Goal: Information Seeking & Learning: Learn about a topic

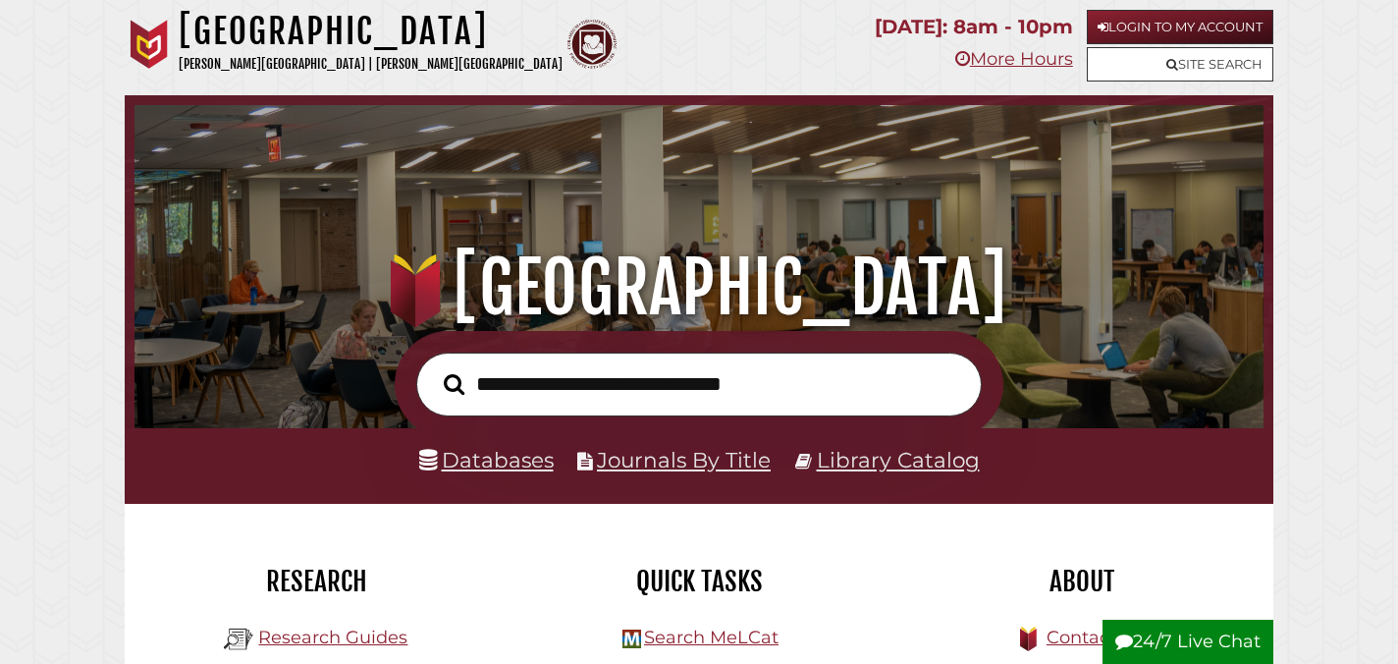
scroll to position [373, 1120]
click at [1163, 22] on link "Login to My Account" at bounding box center [1180, 27] width 187 height 34
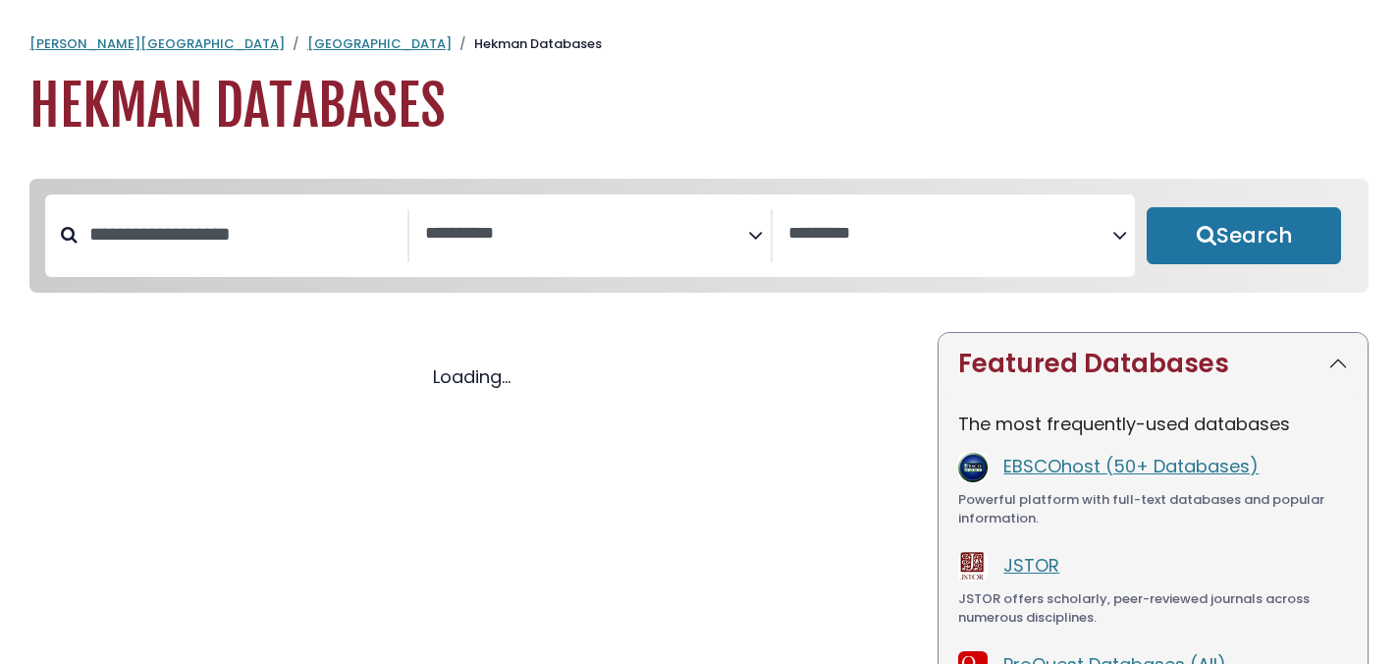
select select "Database Subject Filter"
select select "Database Vendors Filter"
select select "Database Subject Filter"
select select "Database Vendors Filter"
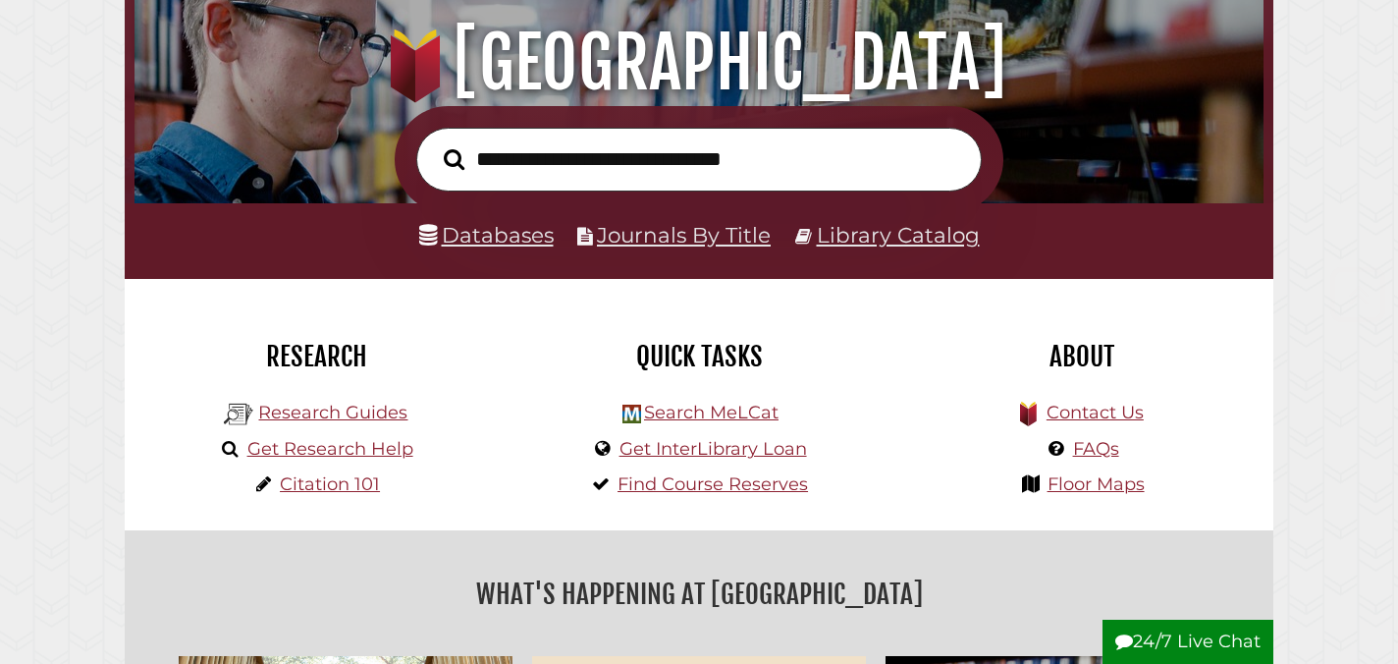
scroll to position [233, 0]
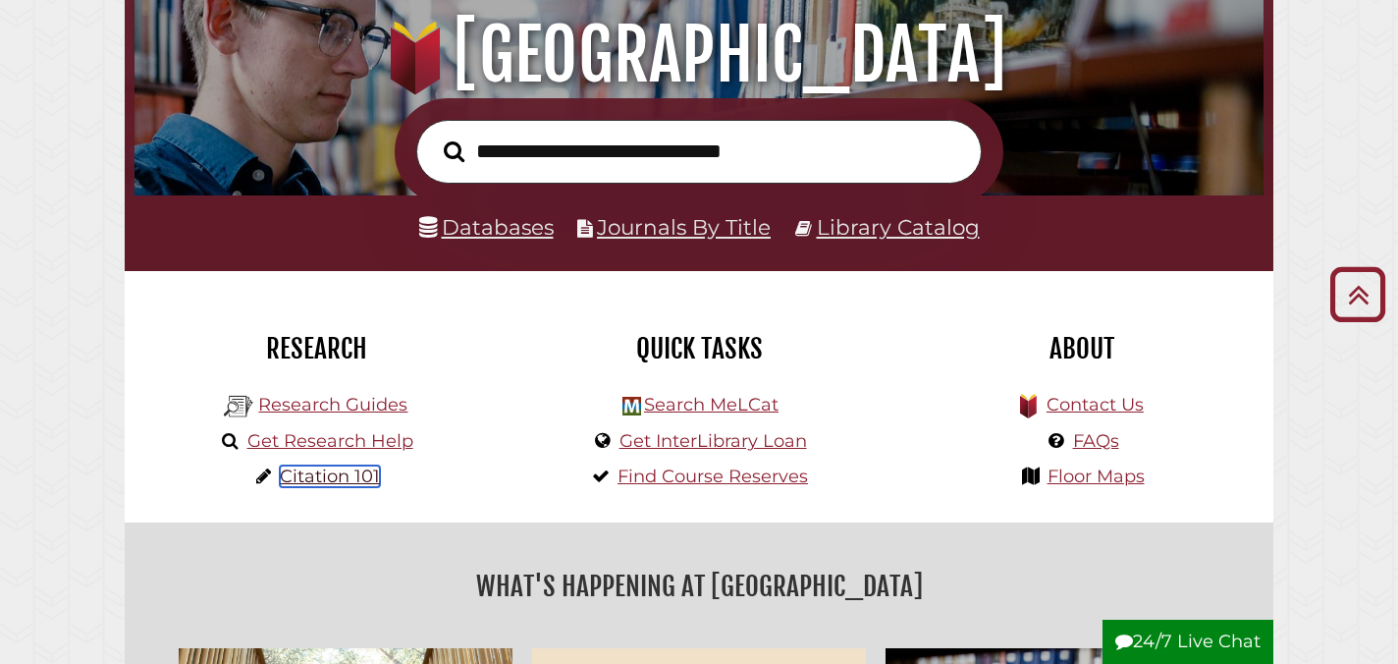
click at [354, 477] on link "Citation 101" at bounding box center [330, 476] width 100 height 22
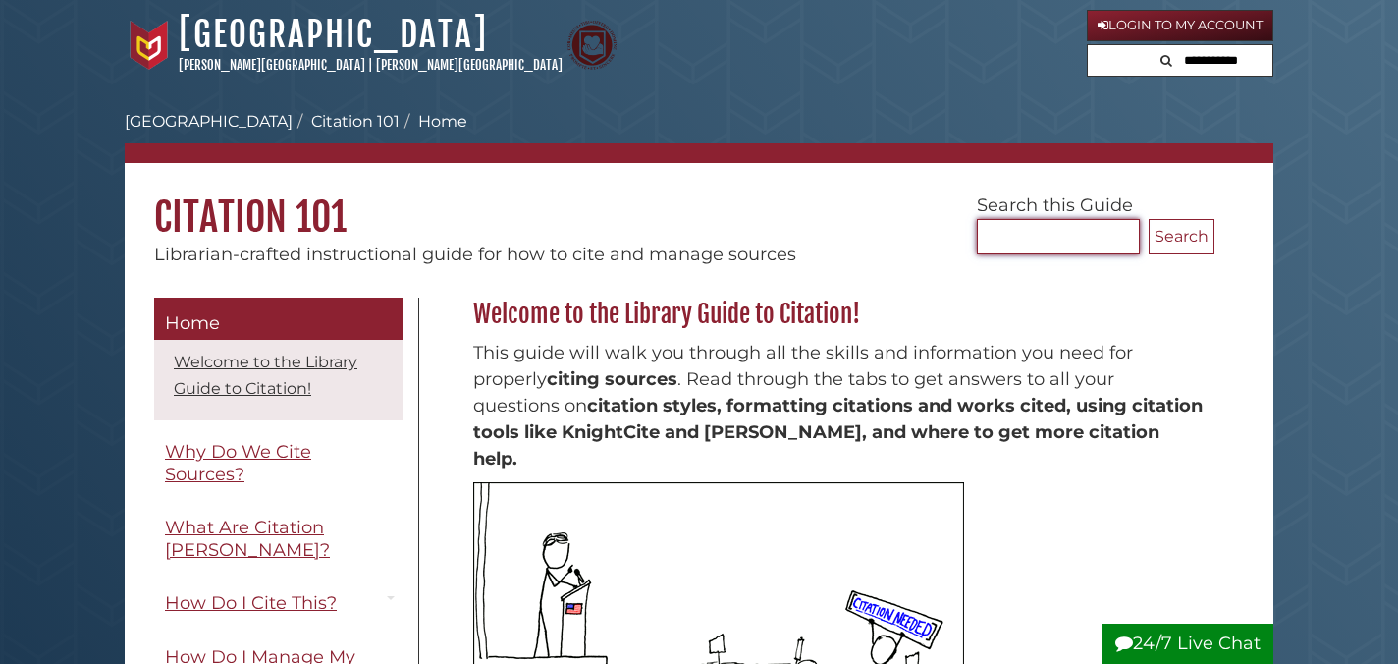
click at [1073, 246] on input "Search..." at bounding box center [1058, 236] width 163 height 35
type input "**********"
click at [1149, 219] on button "Search" at bounding box center [1182, 236] width 66 height 35
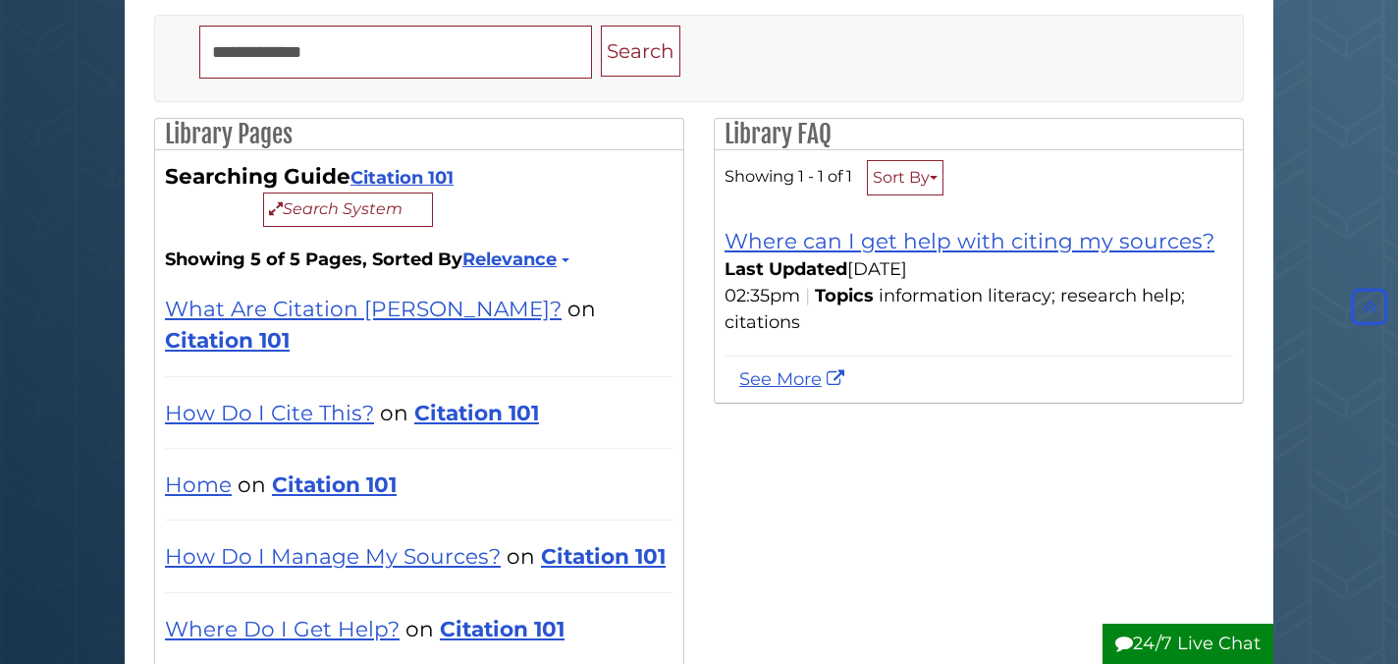
scroll to position [243, 0]
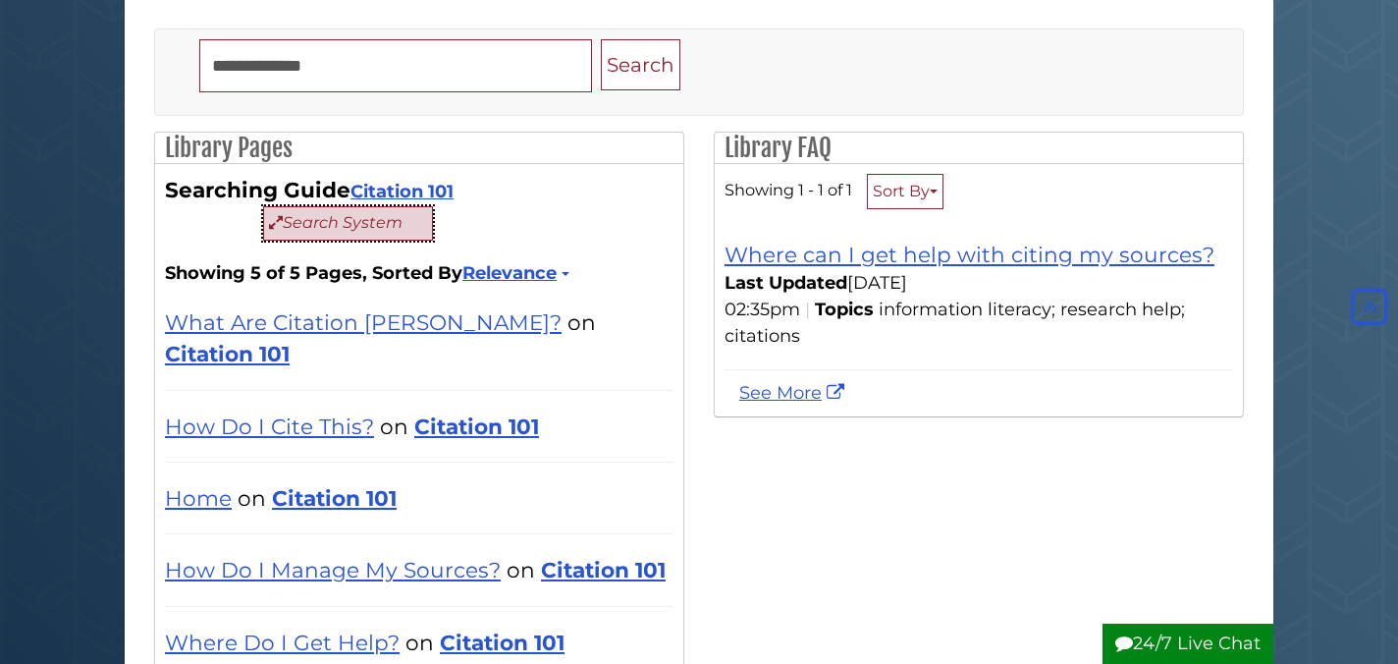
click at [357, 219] on button "Search System" at bounding box center [348, 223] width 170 height 34
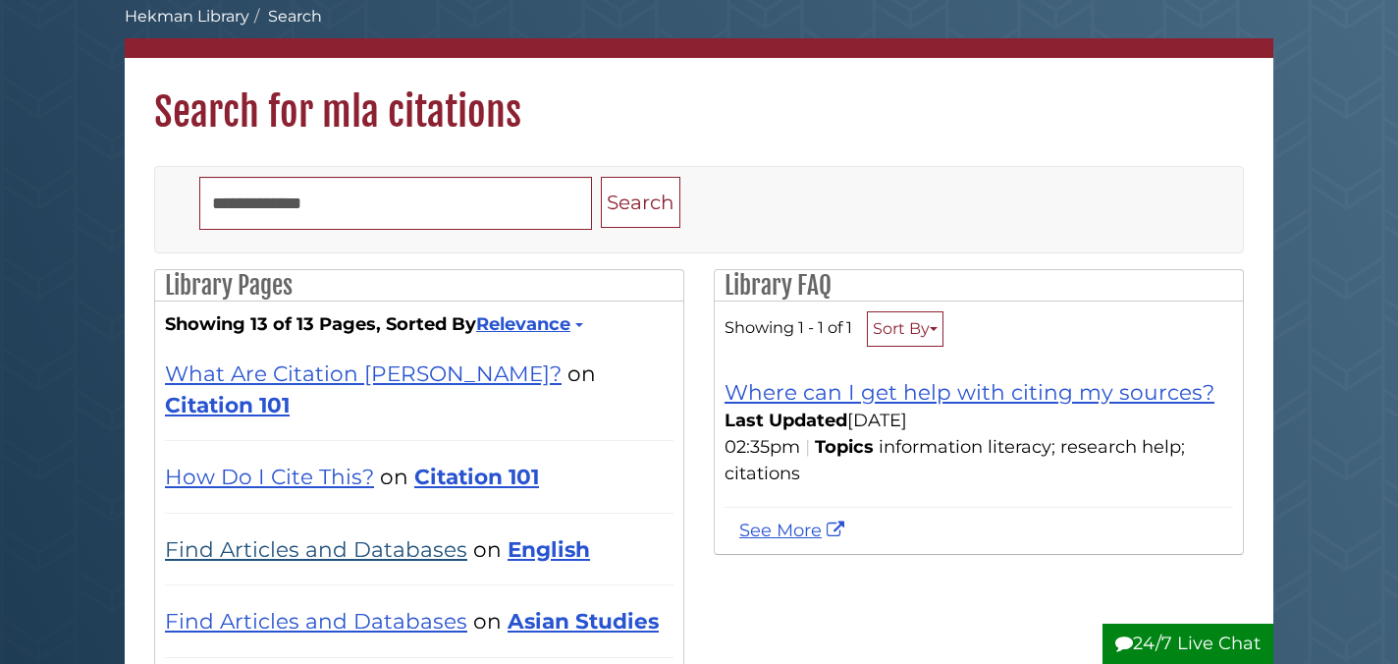
scroll to position [31, 0]
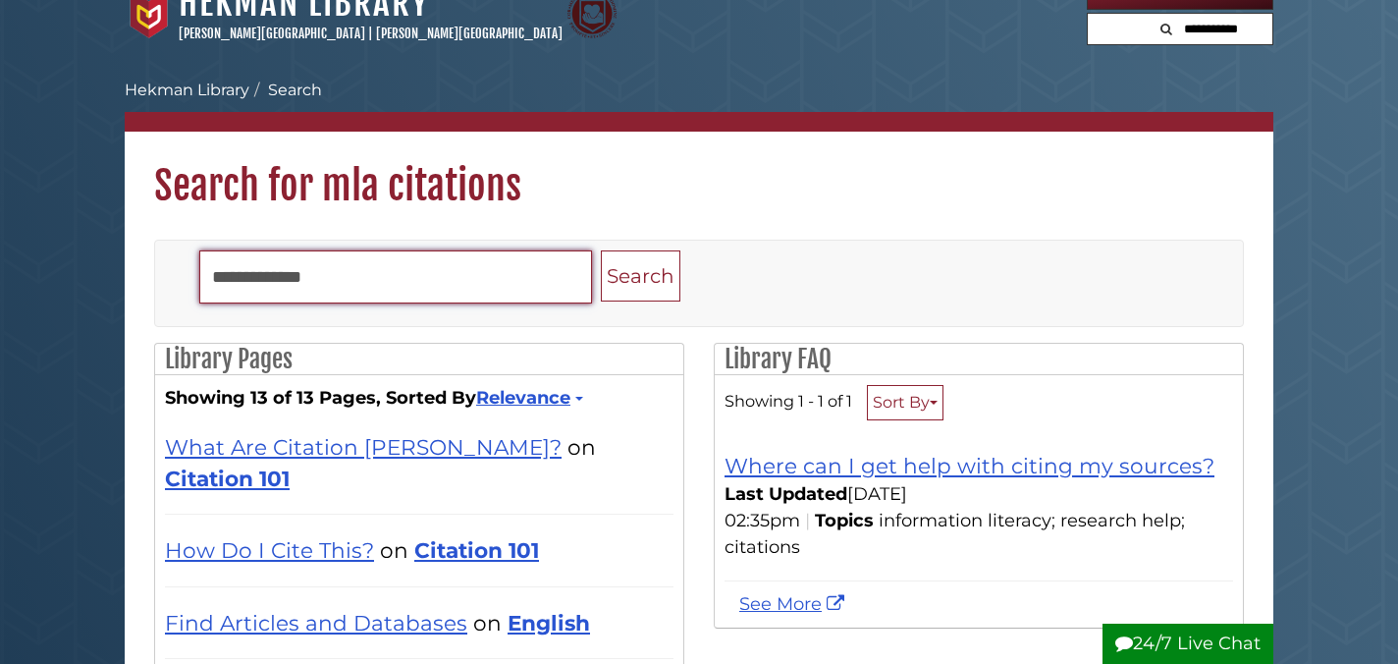
click at [341, 284] on input "**********" at bounding box center [395, 276] width 393 height 53
click at [601, 250] on button "Search" at bounding box center [641, 276] width 80 height 52
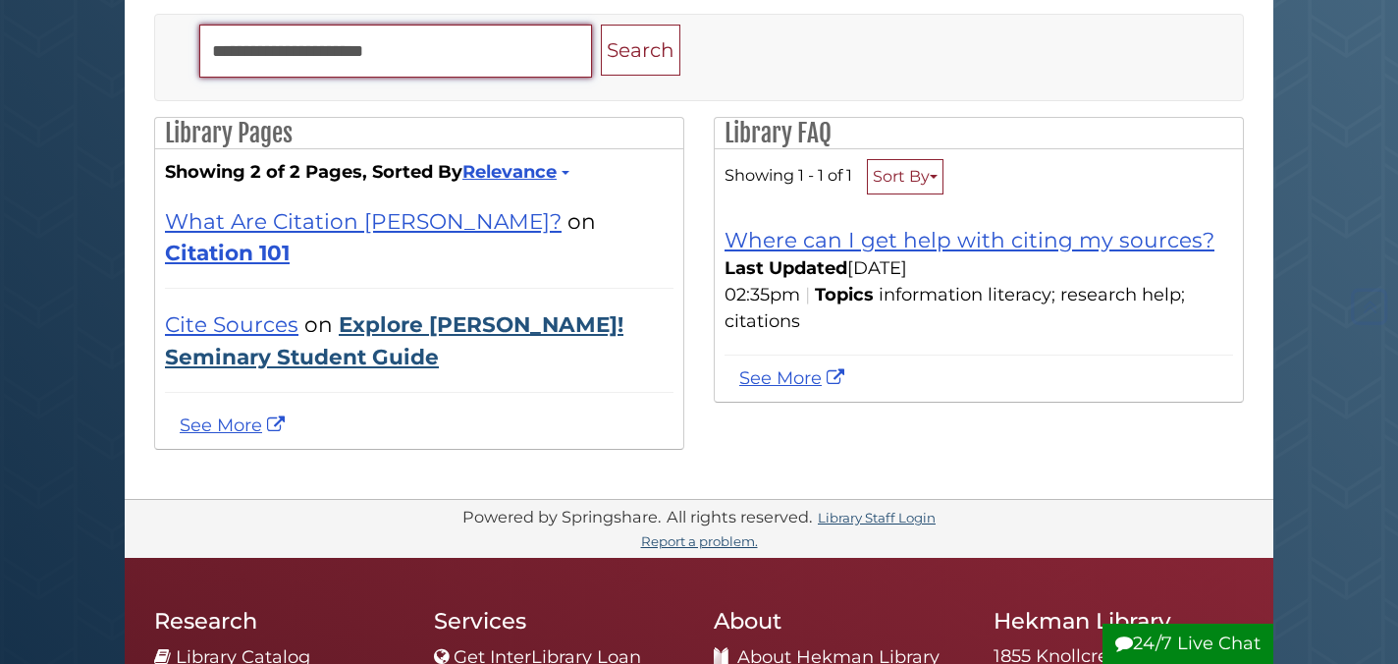
scroll to position [302, 0]
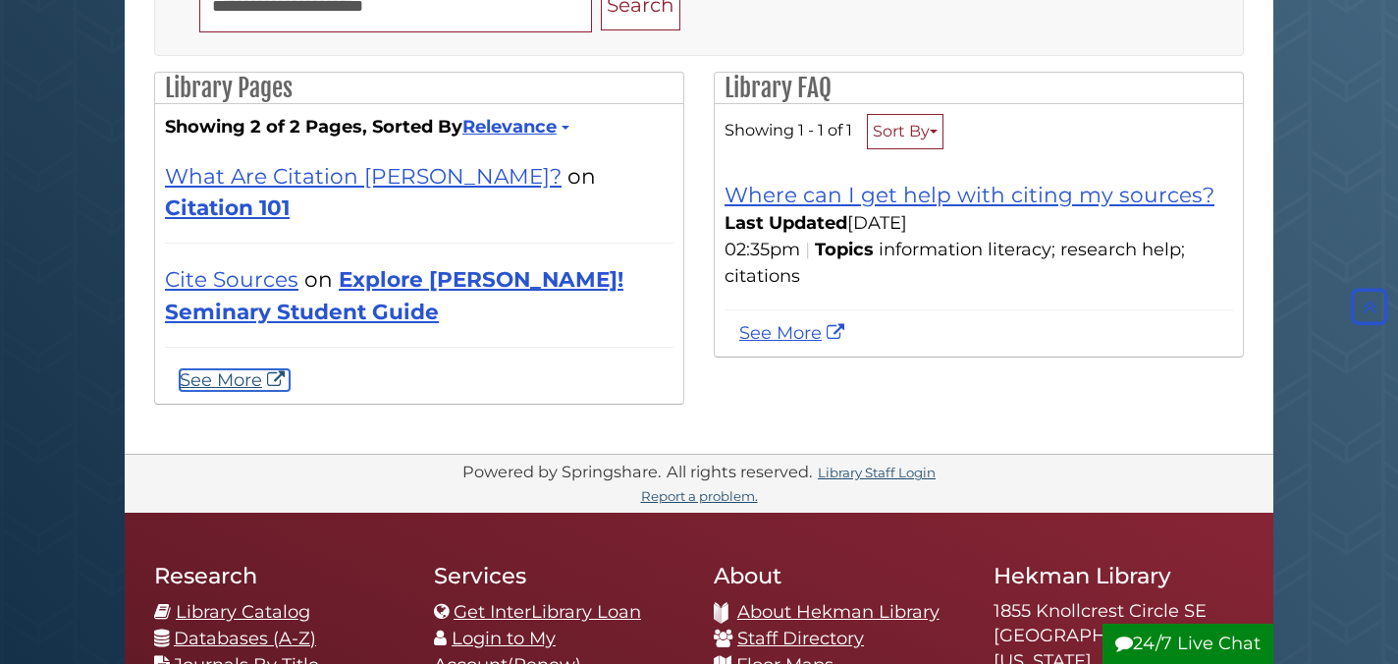
click at [246, 369] on link "See More" at bounding box center [235, 380] width 110 height 22
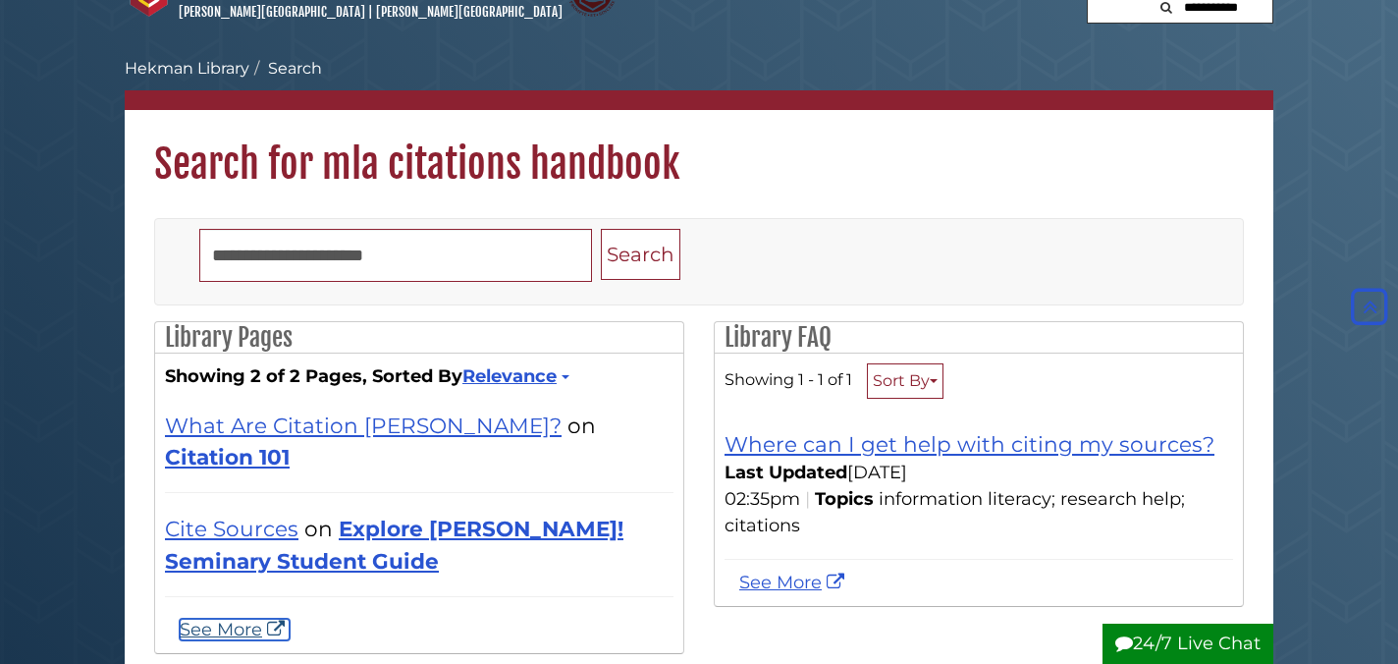
scroll to position [0, 0]
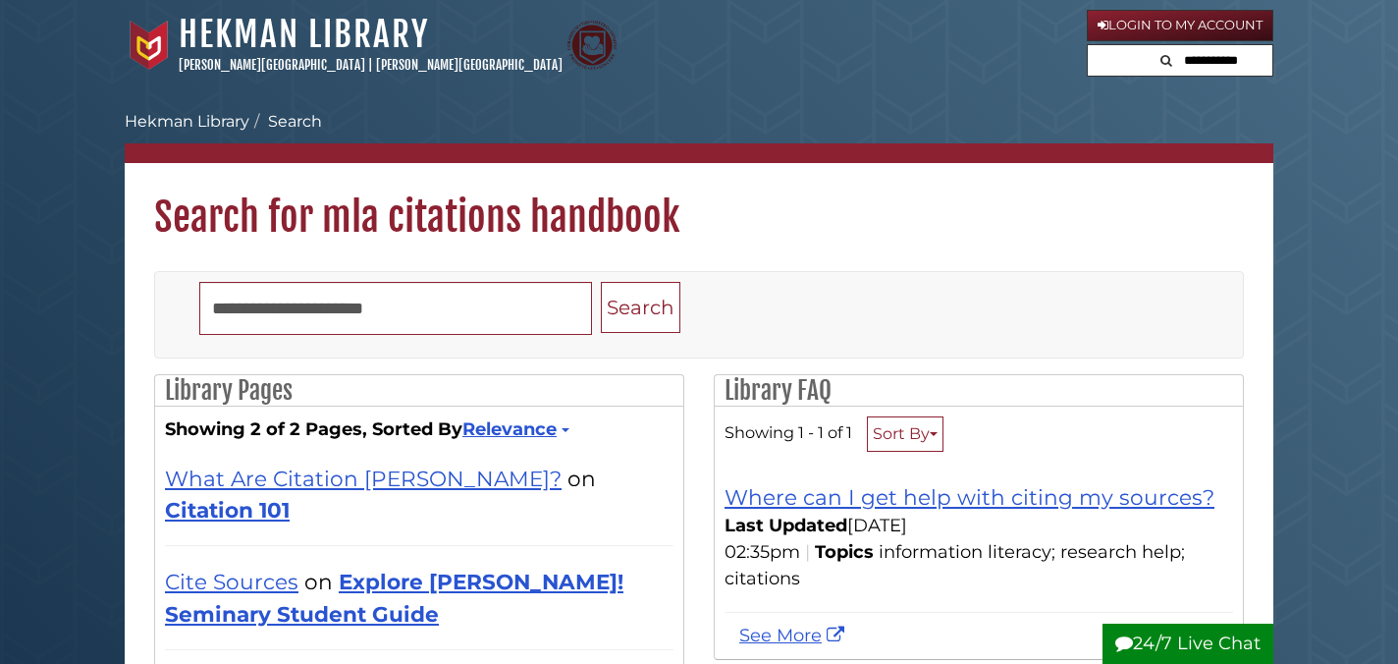
type input "**********"
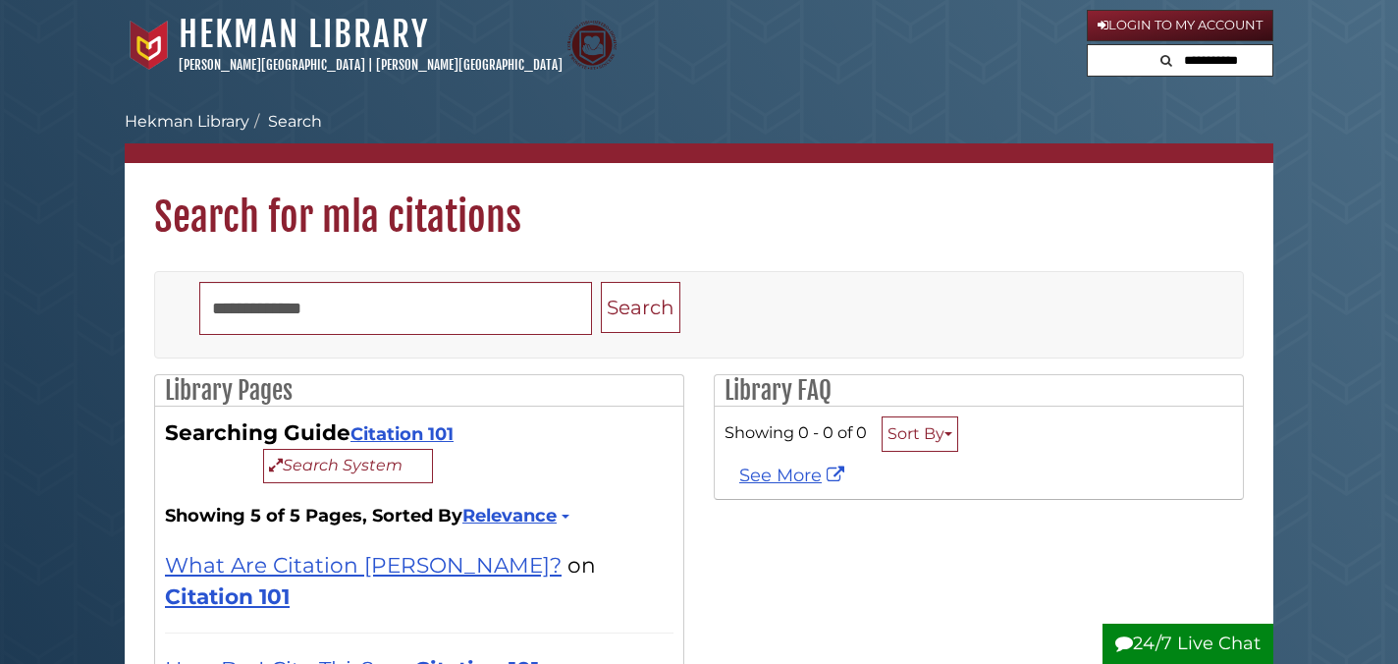
scroll to position [243, 0]
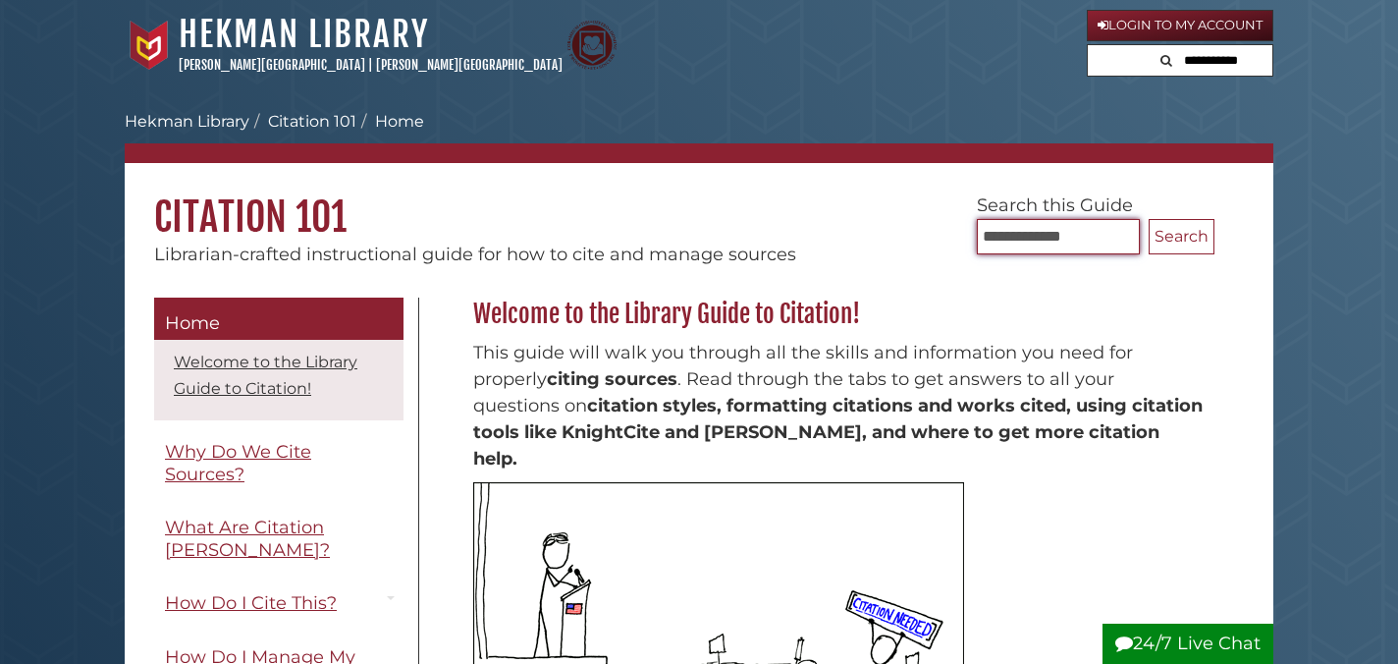
click at [1030, 225] on input "**********" at bounding box center [1058, 236] width 163 height 35
type input "**********"
click at [1149, 219] on button "Search" at bounding box center [1182, 236] width 66 height 35
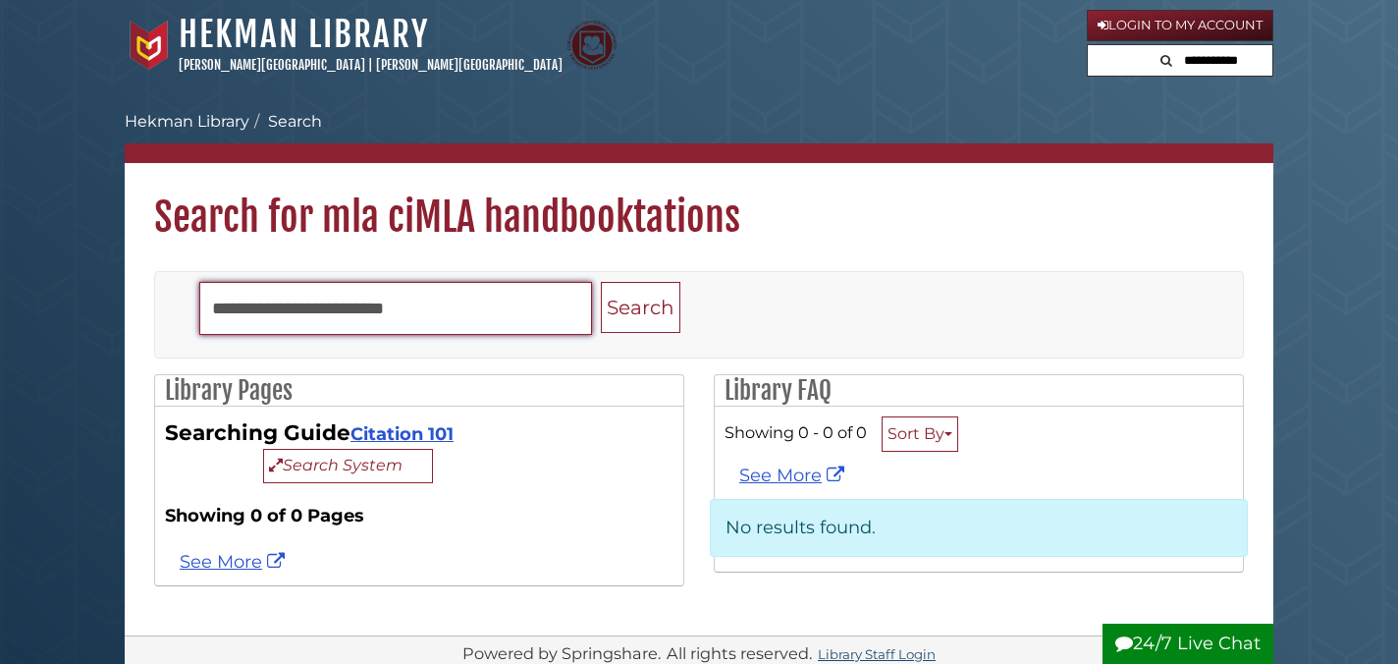
drag, startPoint x: 504, startPoint y: 316, endPoint x: 110, endPoint y: 314, distance: 393.8
click at [601, 282] on button "Search" at bounding box center [641, 308] width 80 height 52
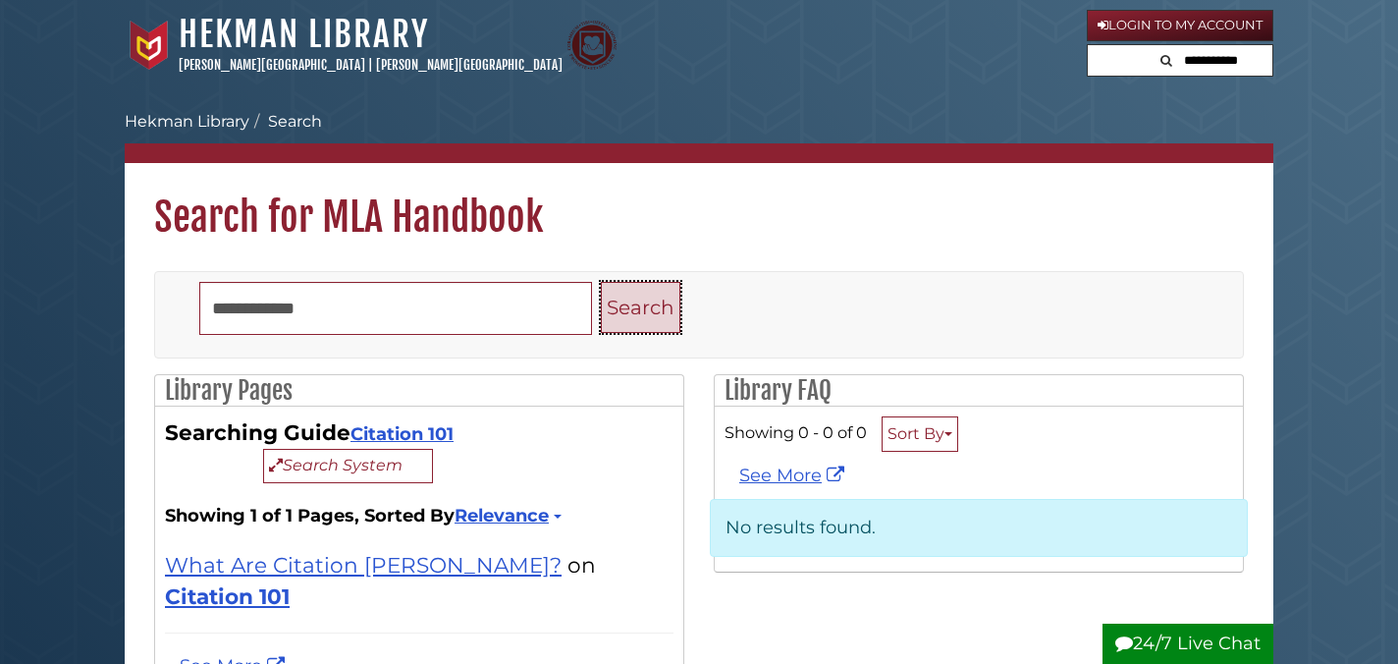
click at [648, 330] on button "Search" at bounding box center [641, 308] width 80 height 52
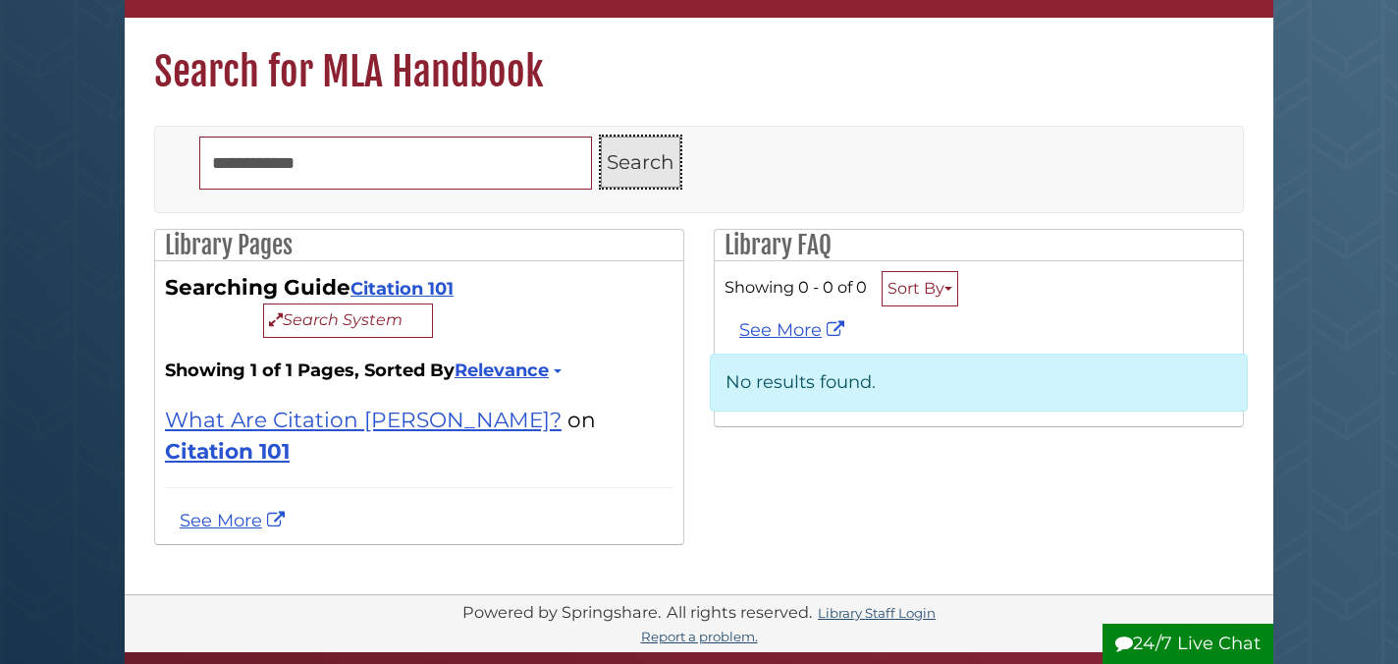
scroll to position [147, 0]
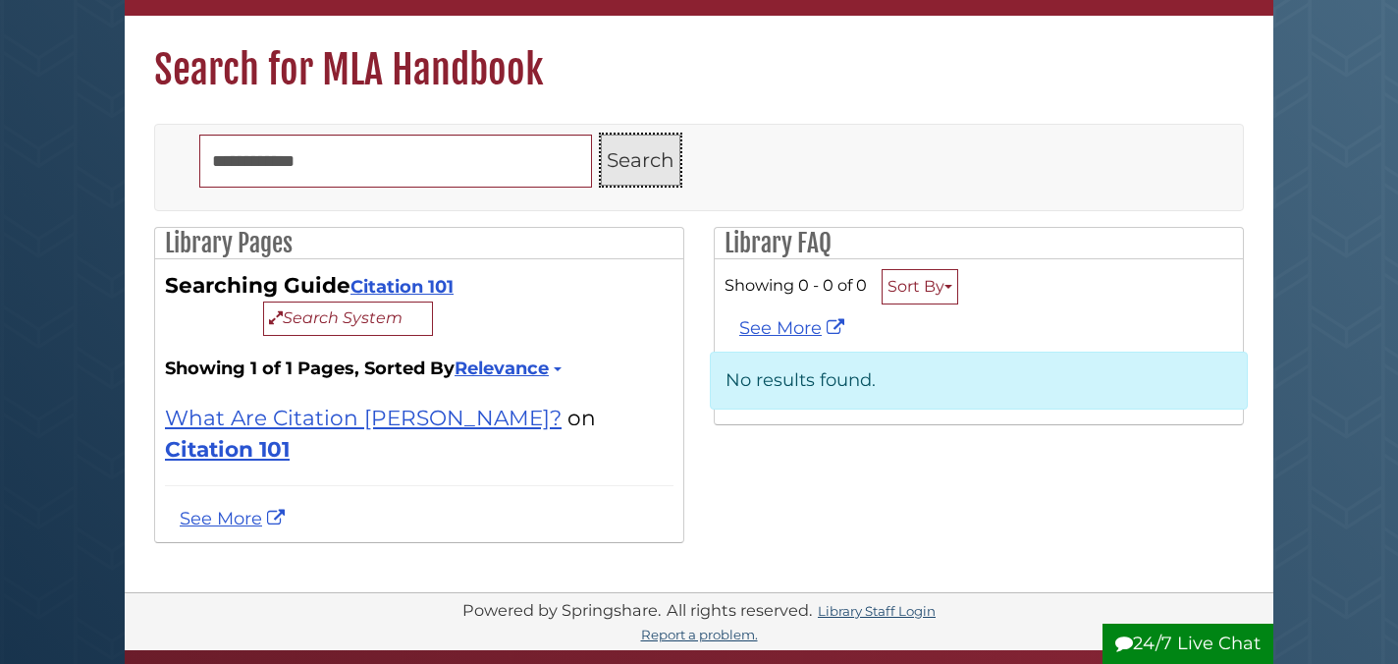
type input "**********"
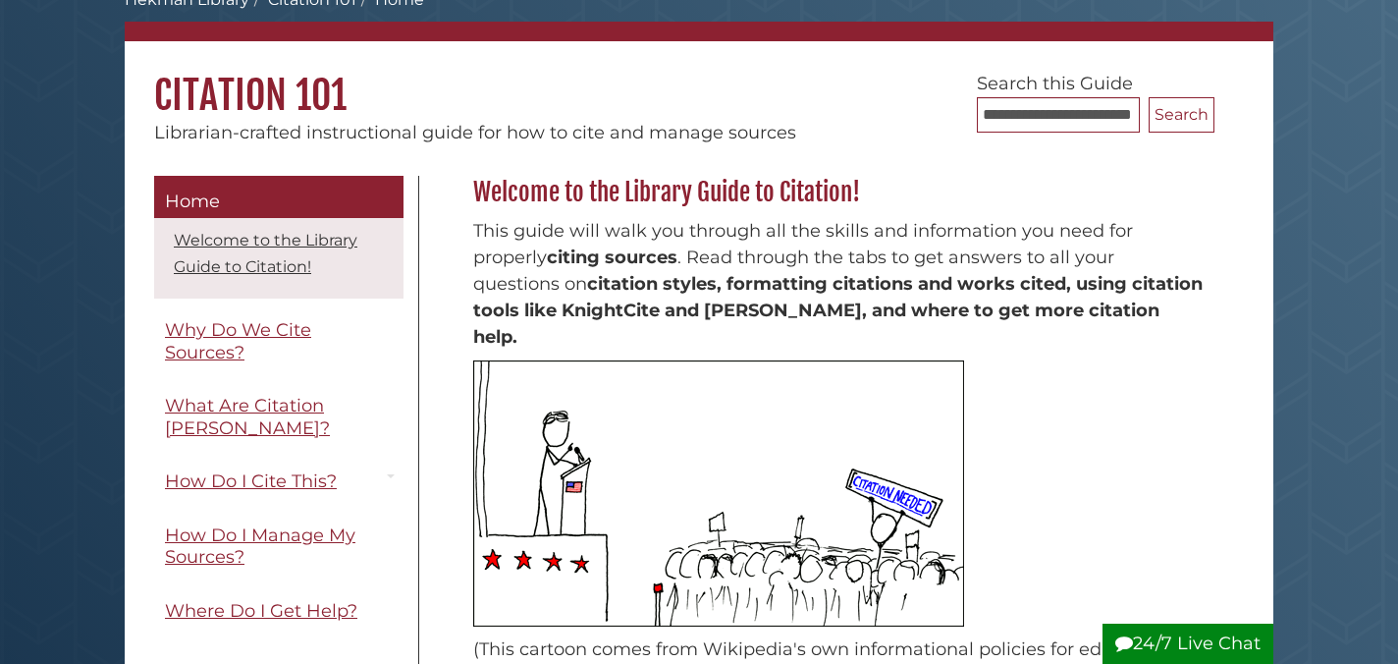
scroll to position [148, 0]
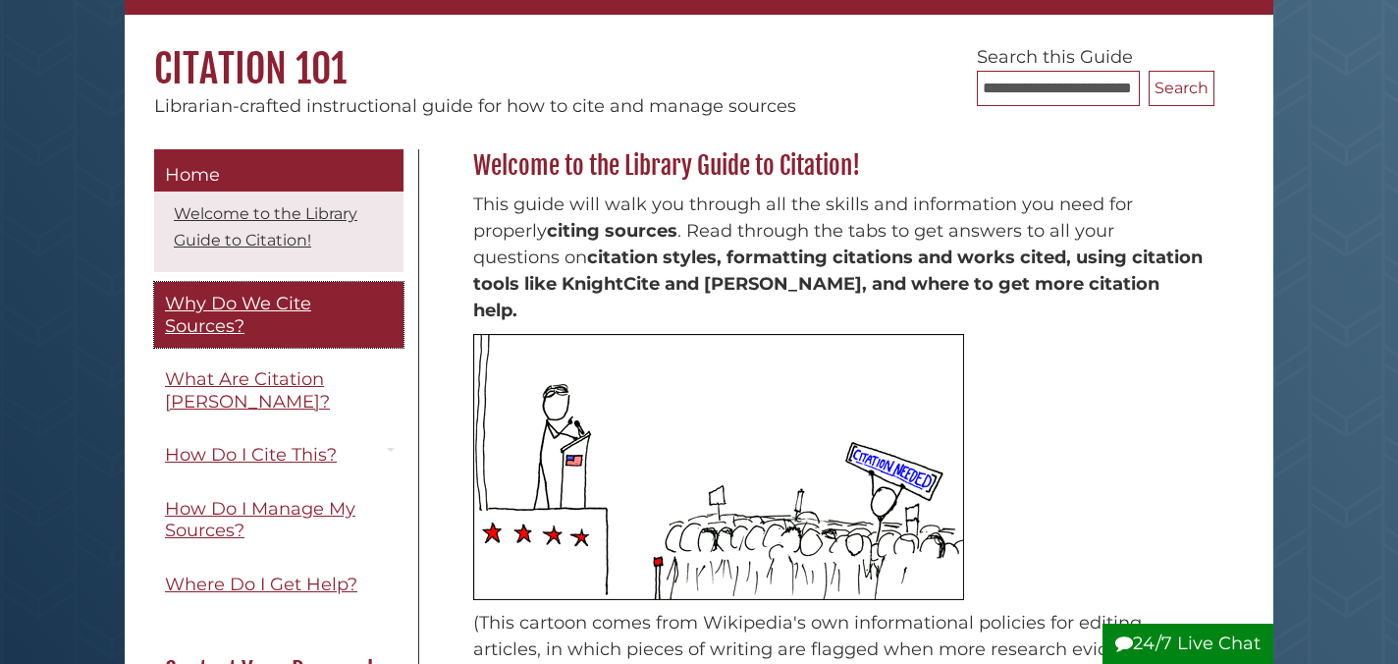
click at [261, 326] on link "Why Do We Cite Sources?" at bounding box center [278, 315] width 249 height 66
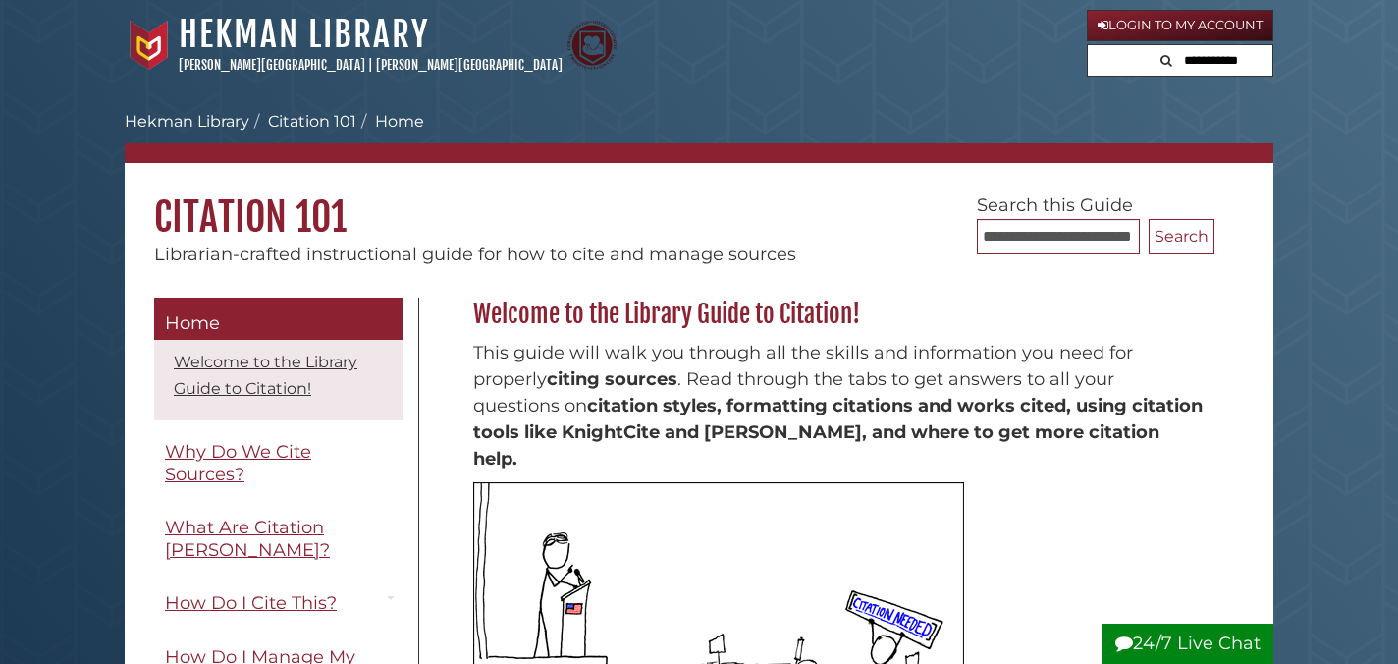
scroll to position [148, 0]
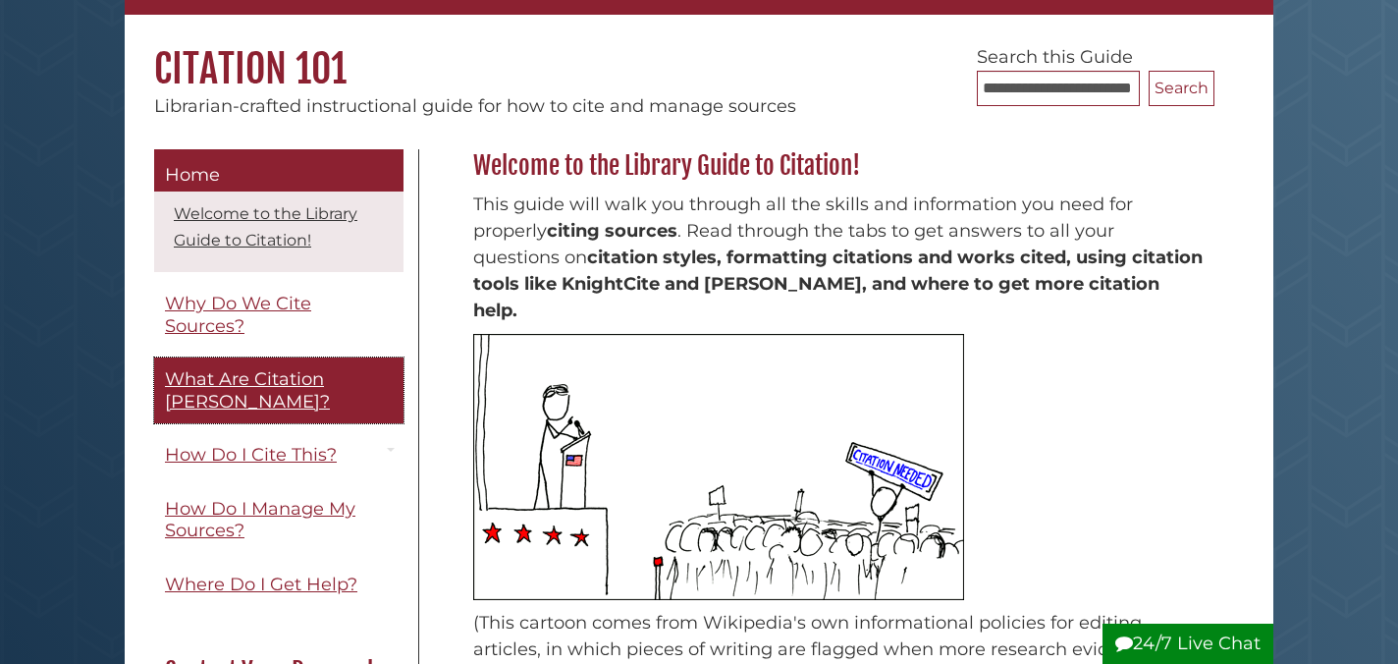
click at [217, 380] on span "What Are Citation [PERSON_NAME]?" at bounding box center [247, 390] width 165 height 44
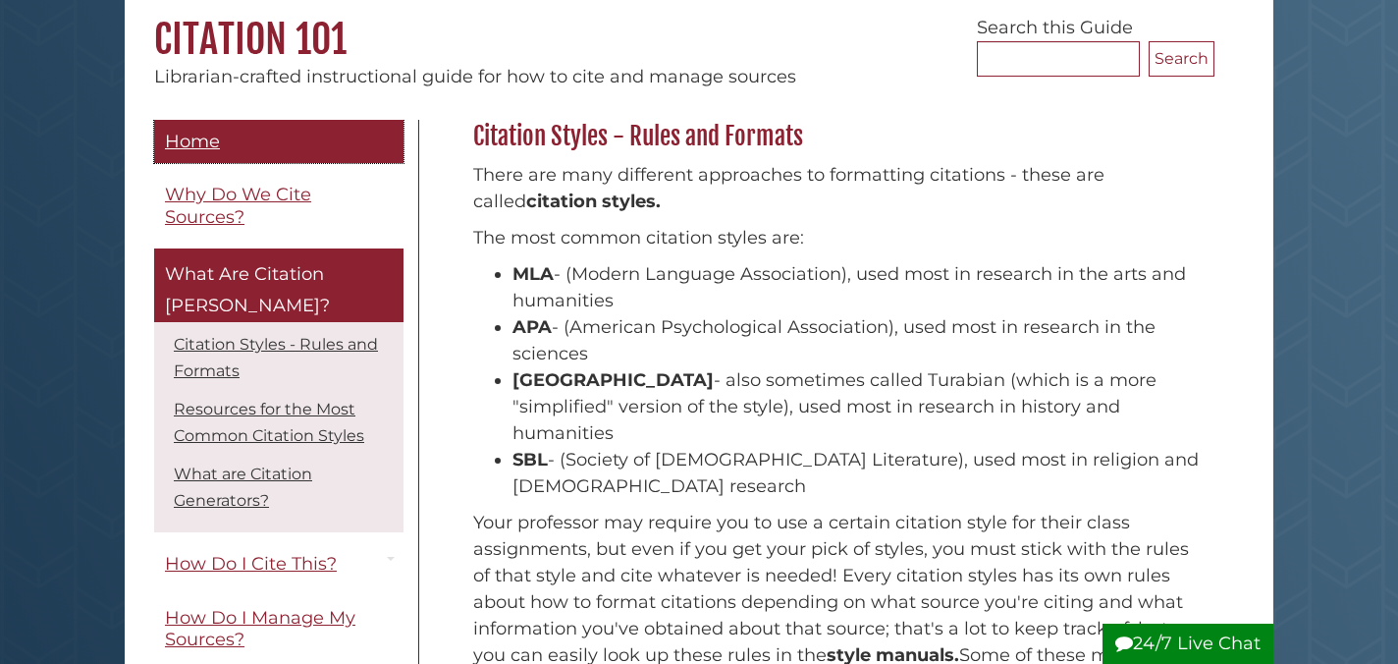
scroll to position [193, 0]
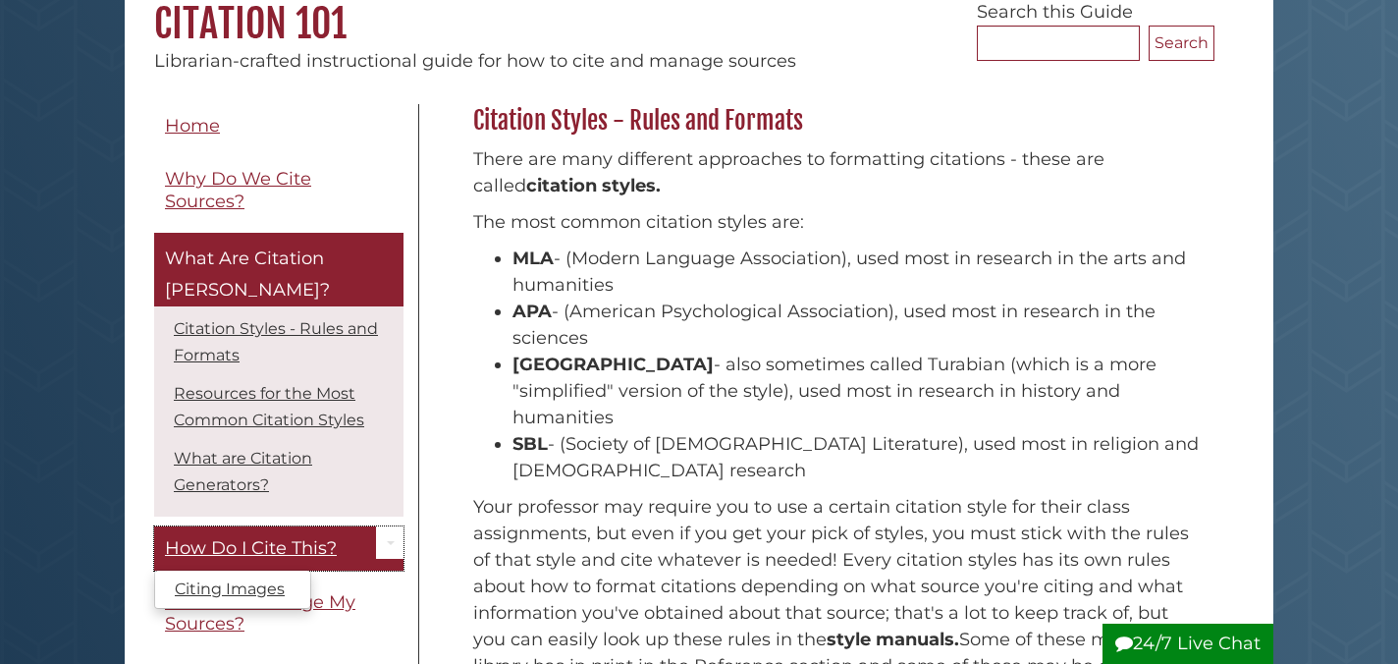
click at [297, 537] on span "How Do I Cite This?" at bounding box center [251, 548] width 172 height 22
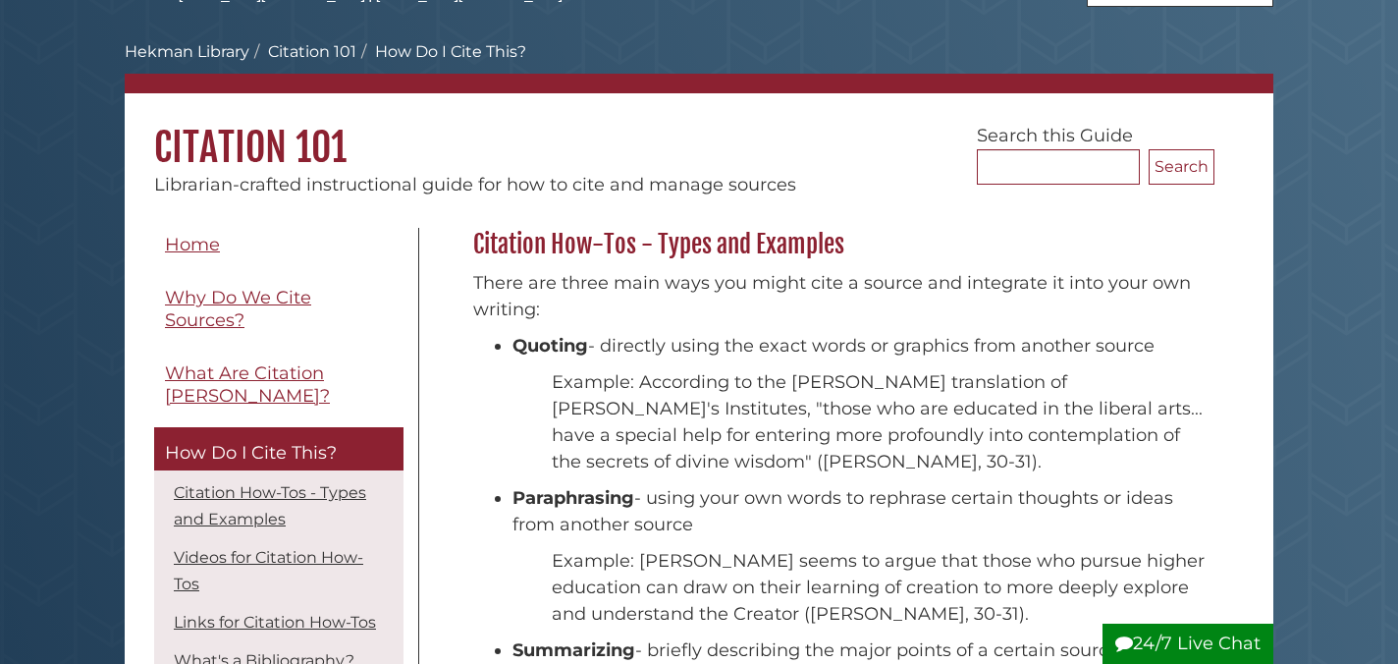
scroll to position [68, 0]
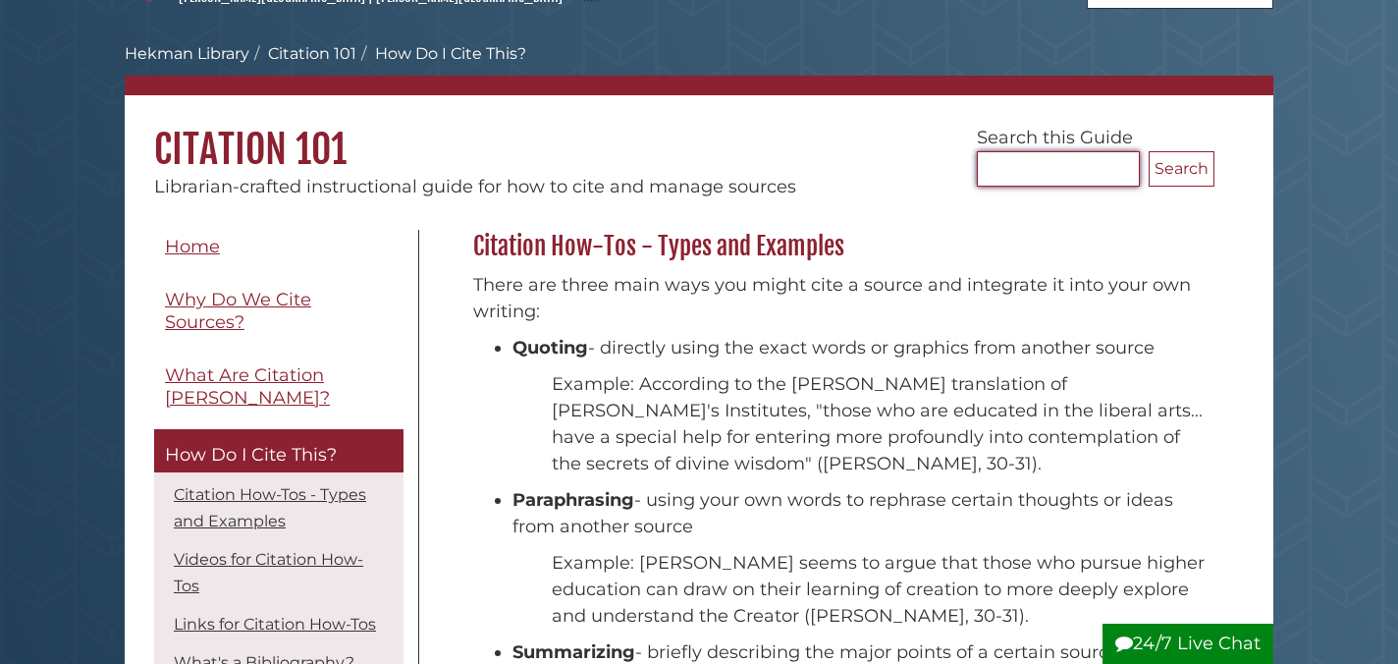
click at [1017, 166] on input "Search..." at bounding box center [1058, 168] width 163 height 35
type input "**********"
click at [1149, 151] on button "Search" at bounding box center [1182, 168] width 66 height 35
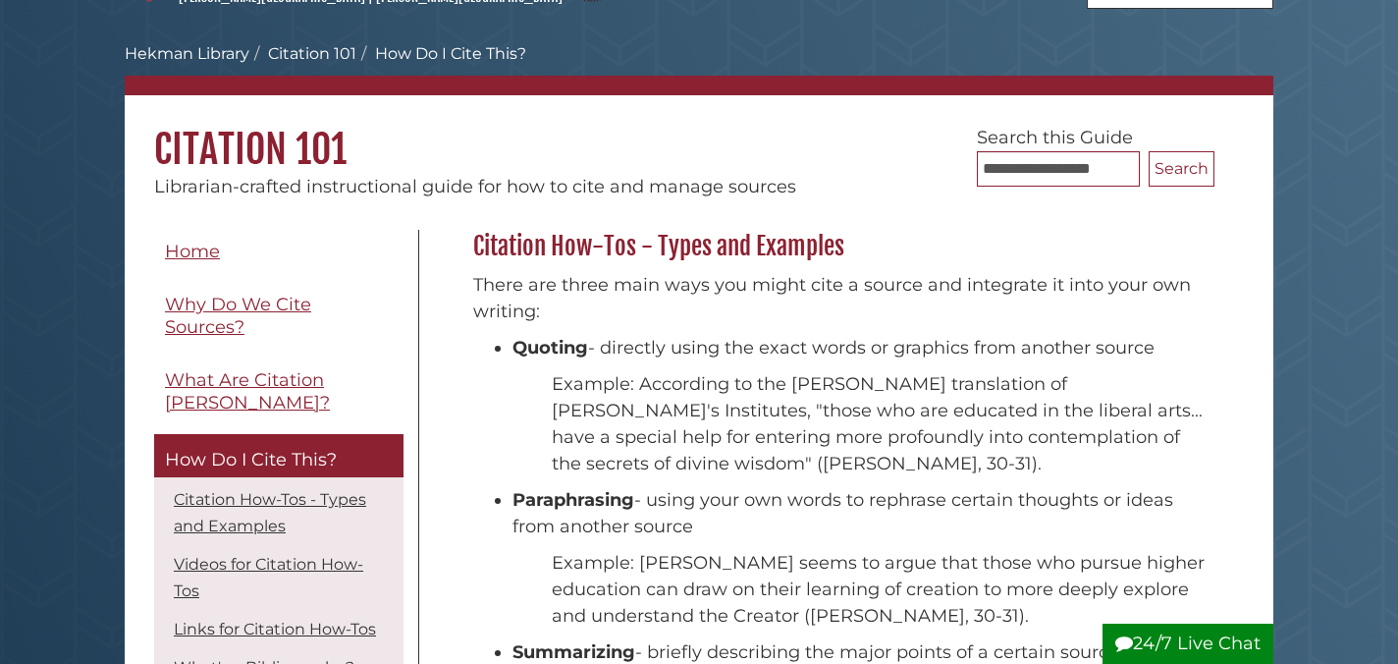
scroll to position [411, 751]
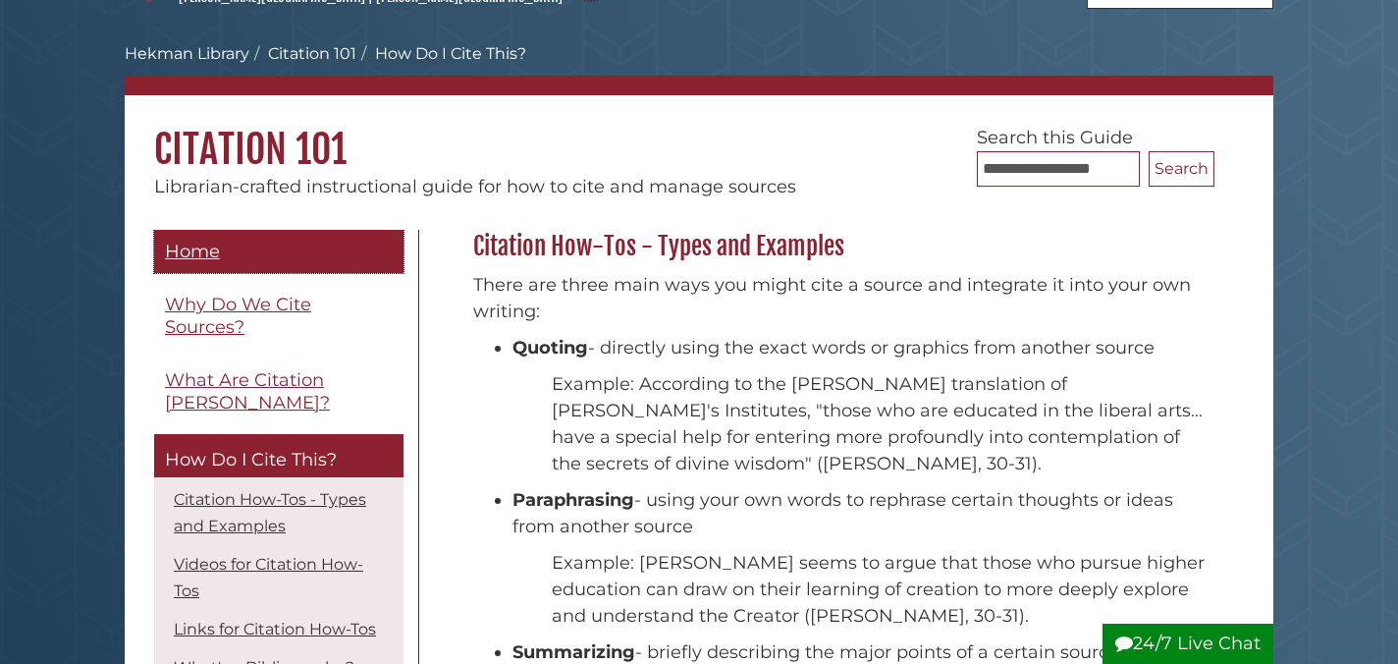
click at [194, 251] on span "Home" at bounding box center [192, 252] width 55 height 22
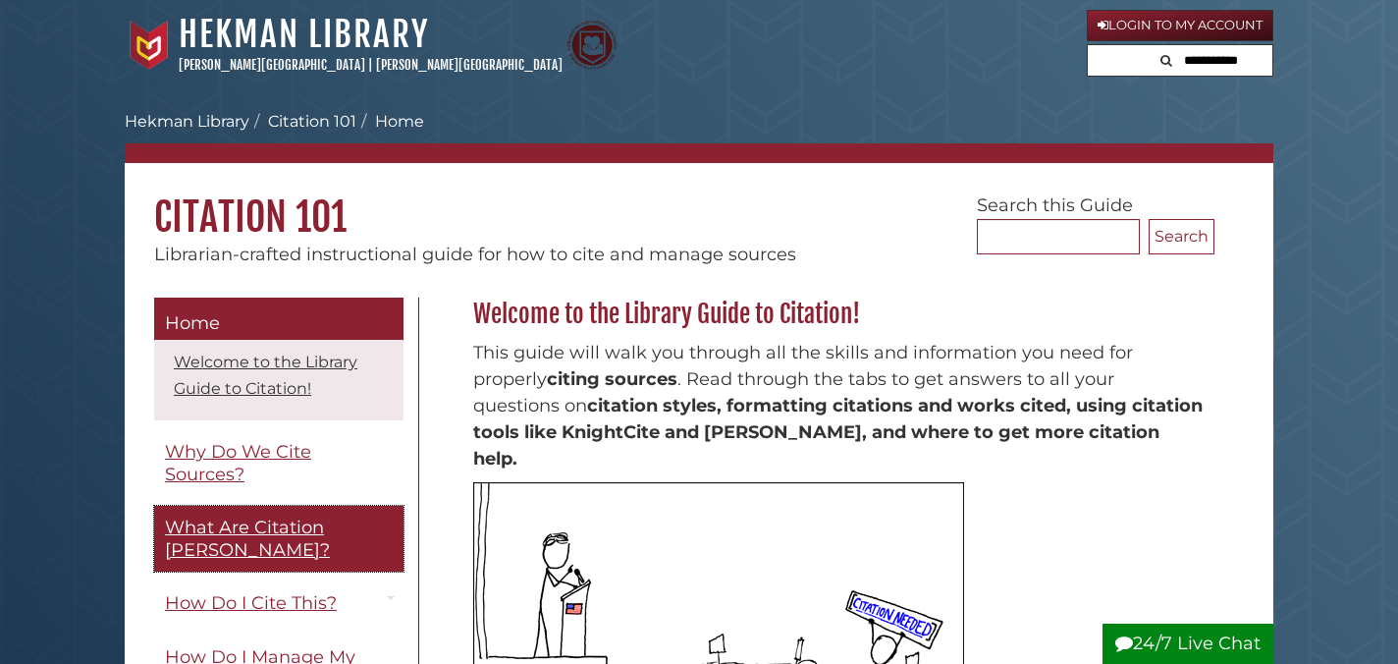
click at [211, 534] on span "What Are Citation [PERSON_NAME]?" at bounding box center [247, 539] width 165 height 44
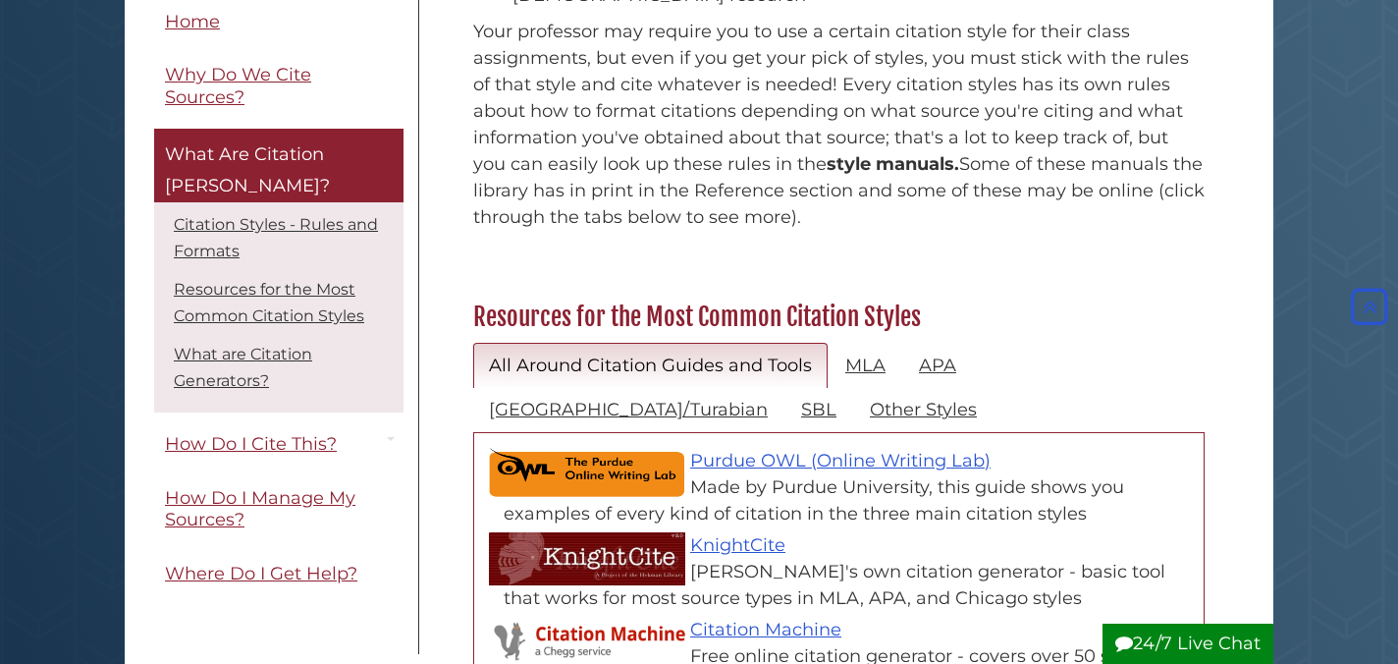
scroll to position [691, 0]
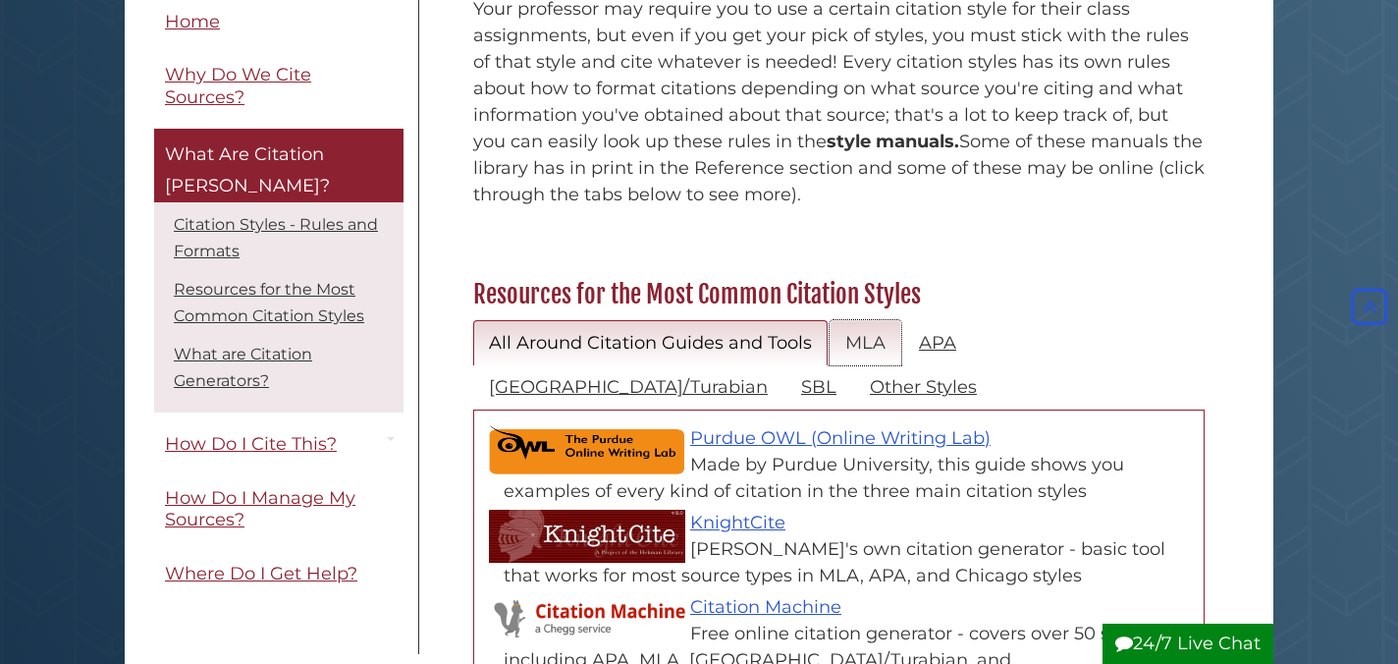
click at [867, 320] on link "MLA" at bounding box center [866, 343] width 72 height 46
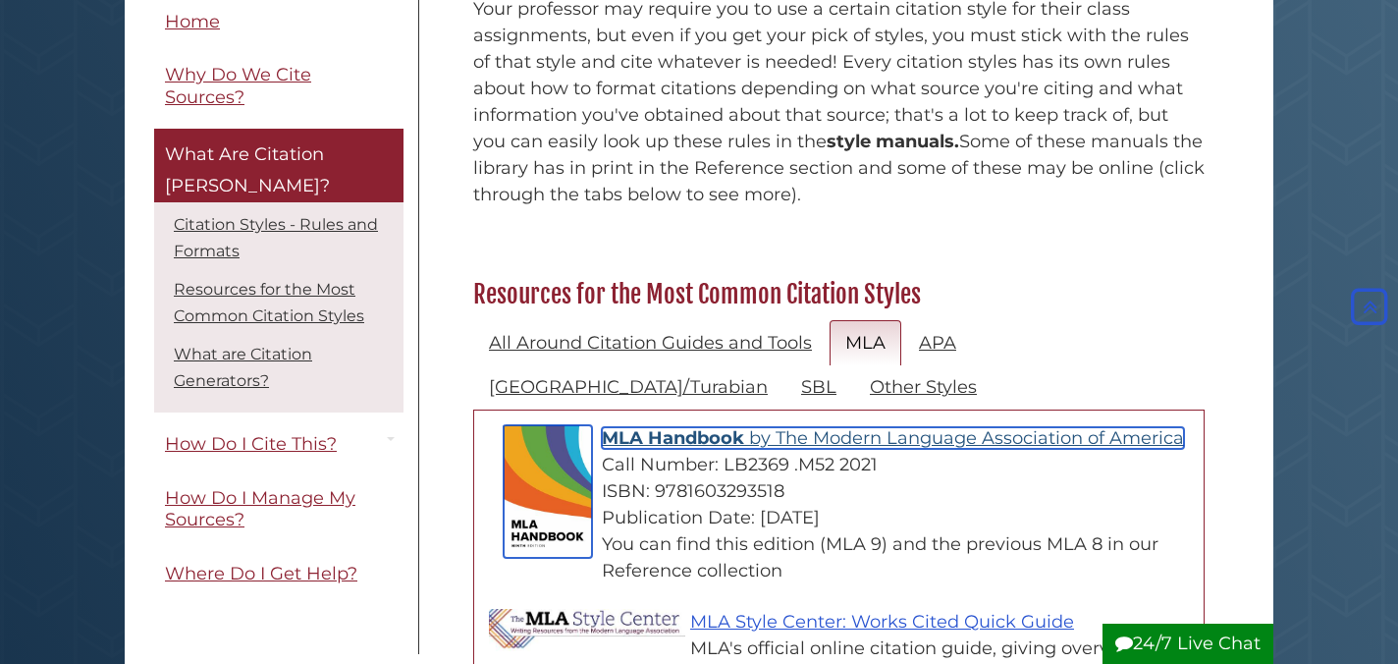
click at [682, 427] on span "MLA Handbook" at bounding box center [673, 438] width 142 height 22
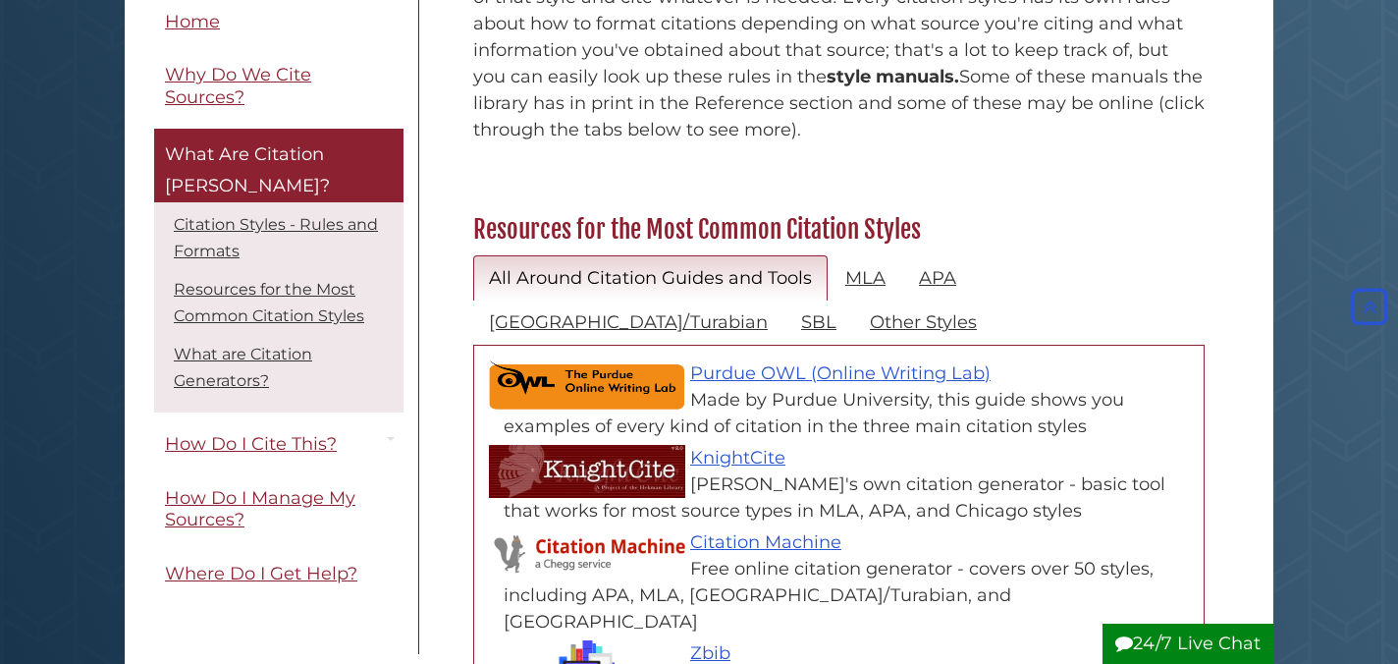
scroll to position [759, 0]
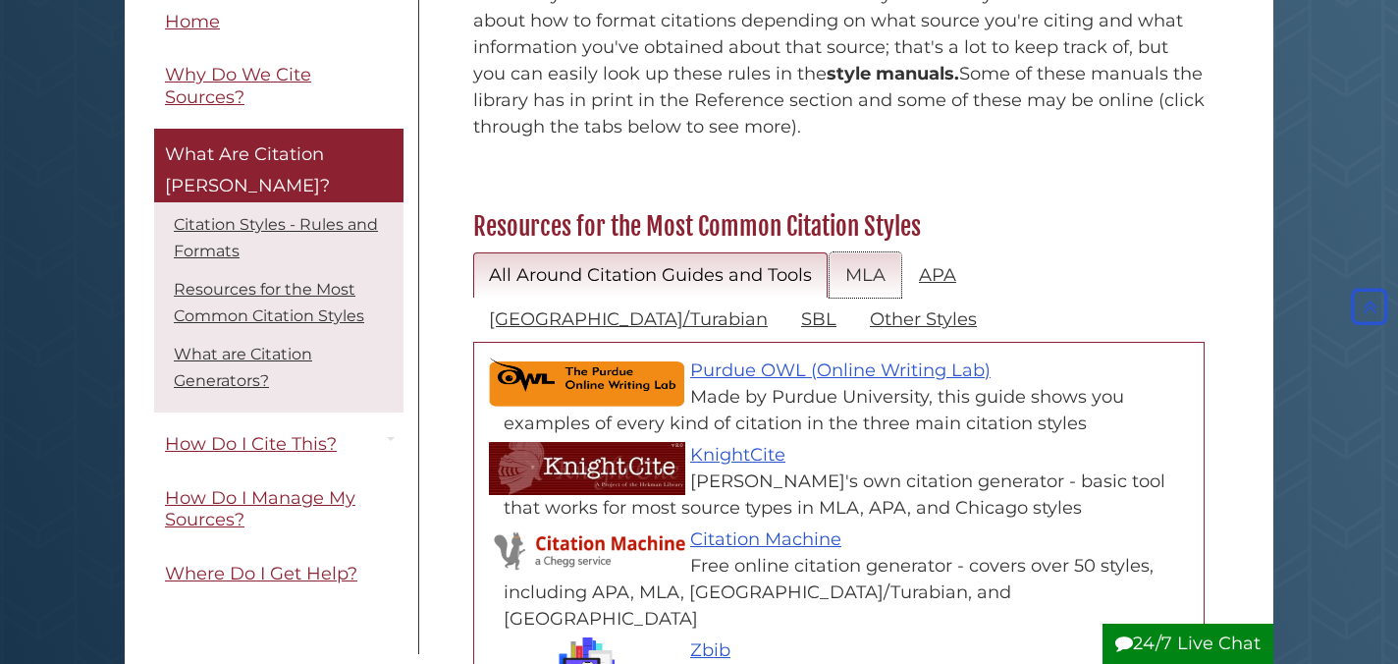
click at [859, 252] on link "MLA" at bounding box center [866, 275] width 72 height 46
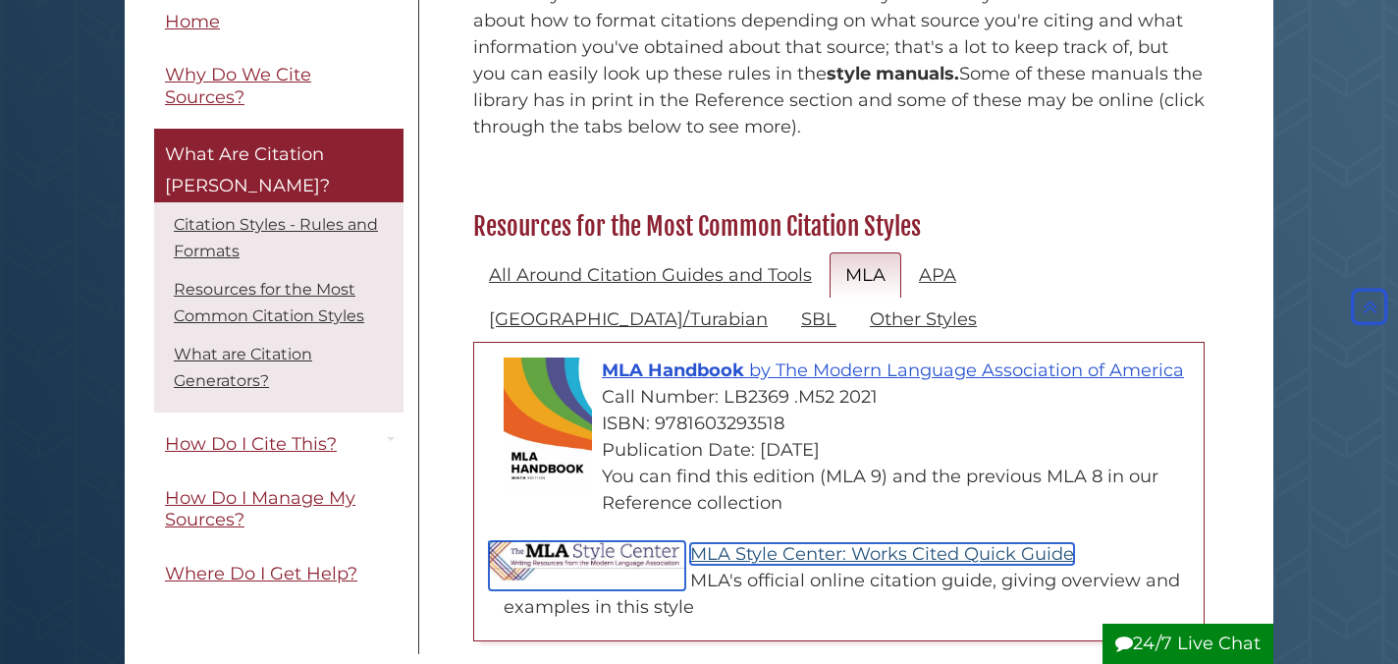
click at [717, 543] on link "MLA Style Center: Works Cited Quick Guide" at bounding box center [882, 554] width 384 height 22
